Goal: Task Accomplishment & Management: Use online tool/utility

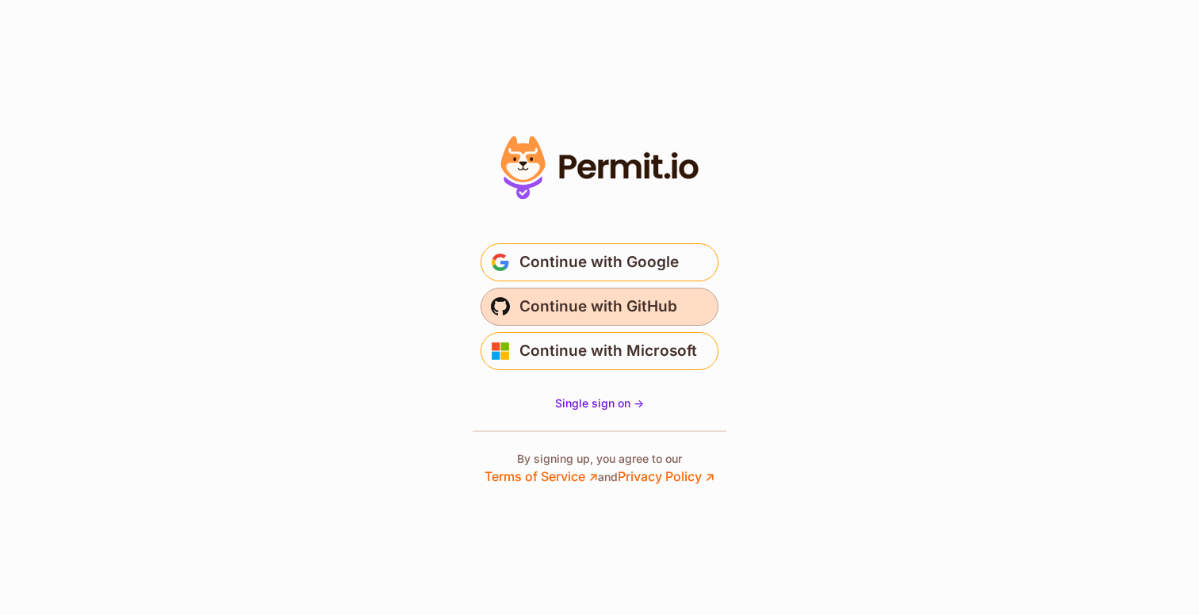
click at [604, 316] on span "Continue with GitHub" at bounding box center [598, 306] width 158 height 25
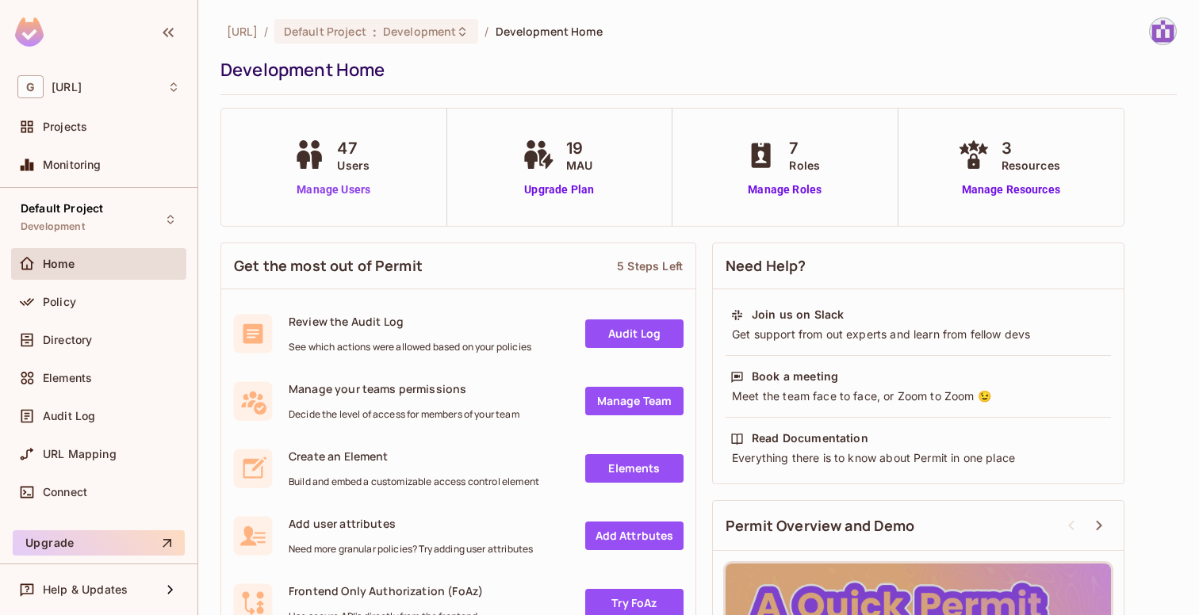
click at [333, 193] on link "Manage Users" at bounding box center [333, 190] width 88 height 17
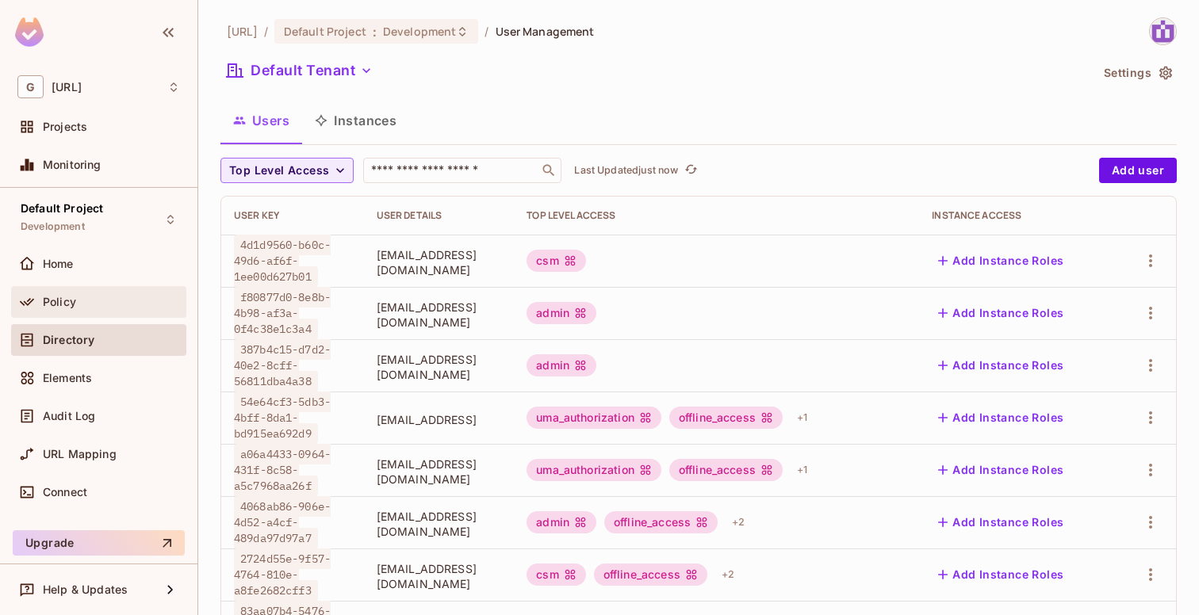
click at [68, 307] on span "Policy" at bounding box center [59, 302] width 33 height 13
